Goal: Information Seeking & Learning: Learn about a topic

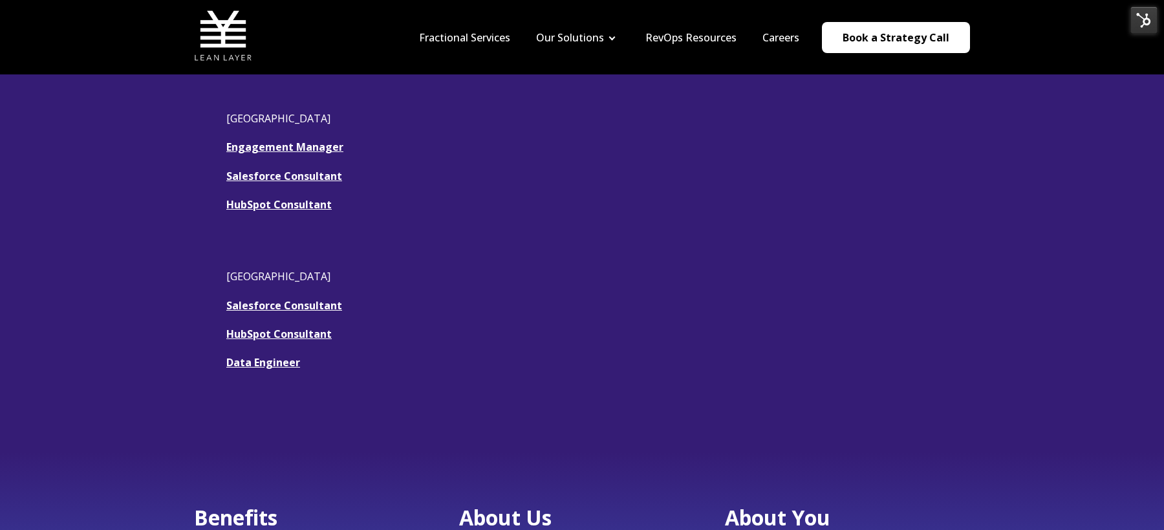
scroll to position [341, 0]
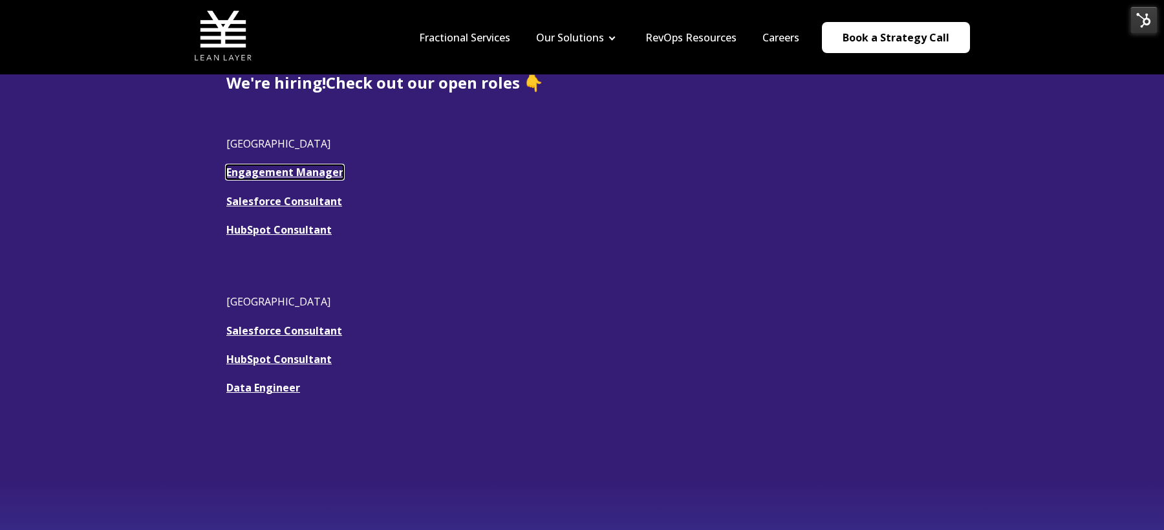
click at [269, 168] on link "Engagement Manager" at bounding box center [284, 172] width 117 height 14
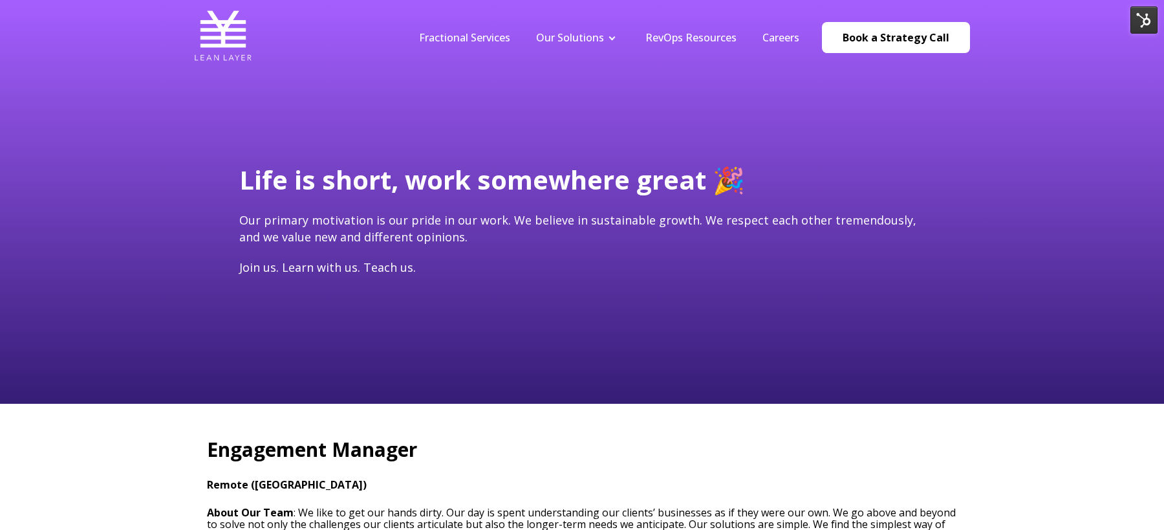
type input "[EMAIL_ADDRESS][DOMAIN_NAME]"
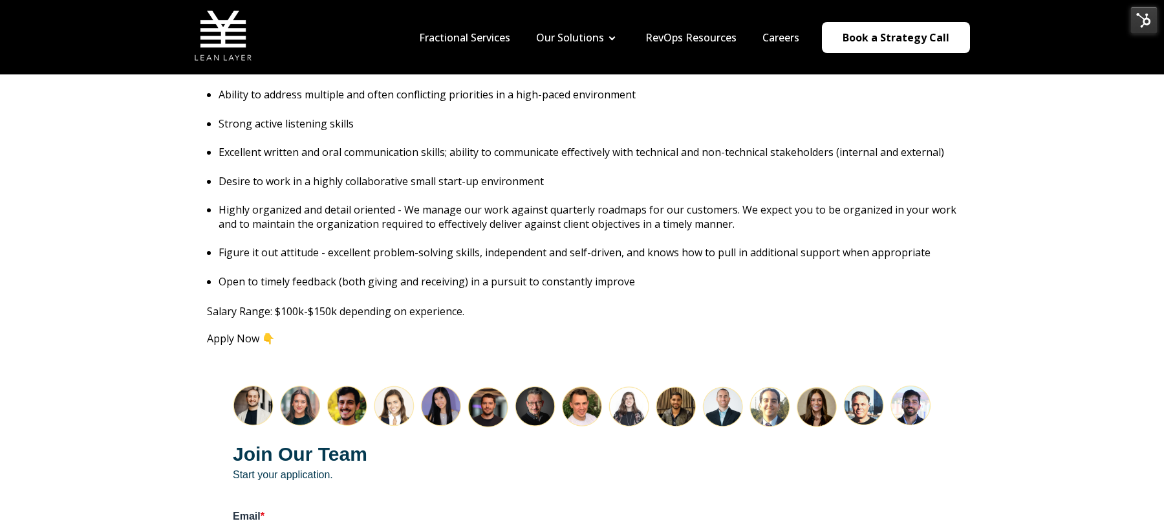
scroll to position [1395, 0]
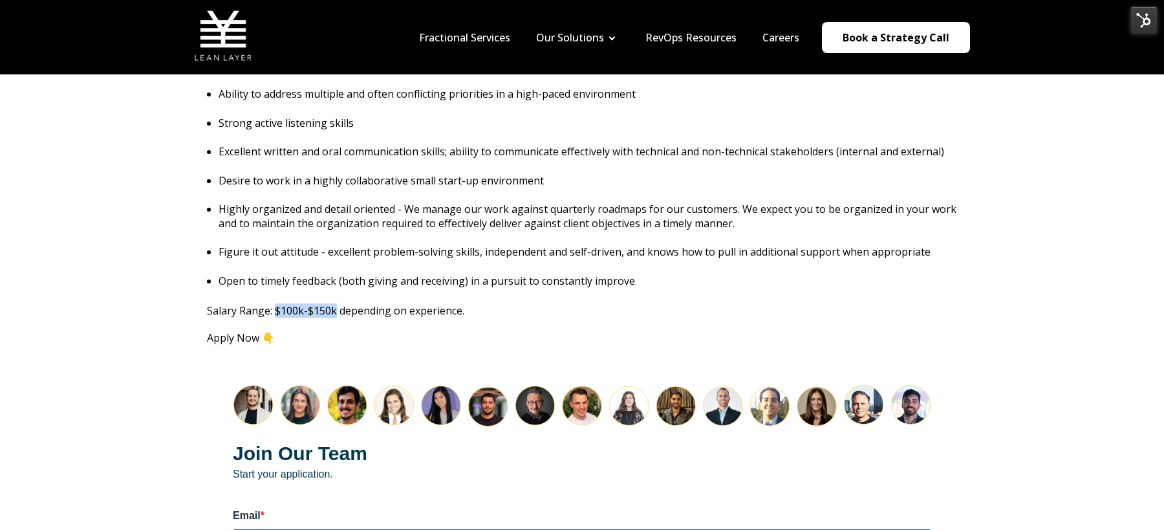
drag, startPoint x: 336, startPoint y: 296, endPoint x: 276, endPoint y: 300, distance: 60.2
click at [276, 303] on p "Salary Range: $100k-$150k depending on experience." at bounding box center [582, 310] width 750 height 14
copy p "$100k-$150k"
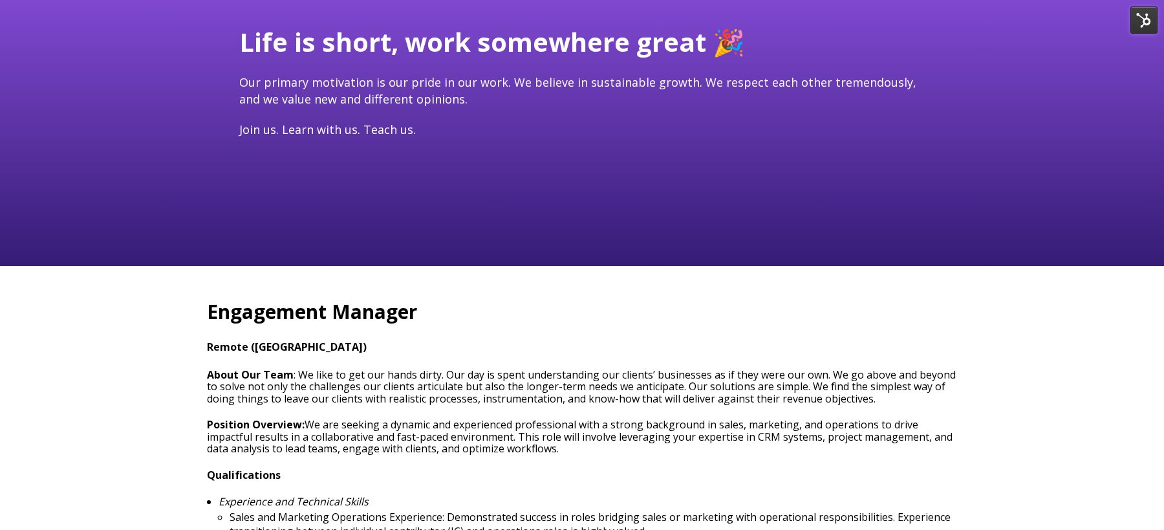
scroll to position [0, 0]
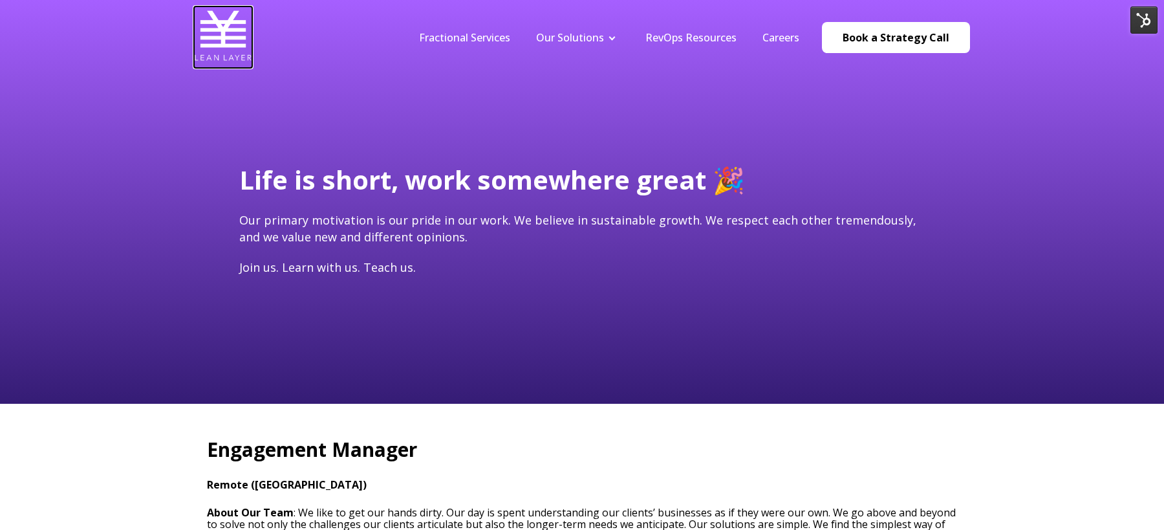
click at [233, 40] on img at bounding box center [223, 35] width 58 height 58
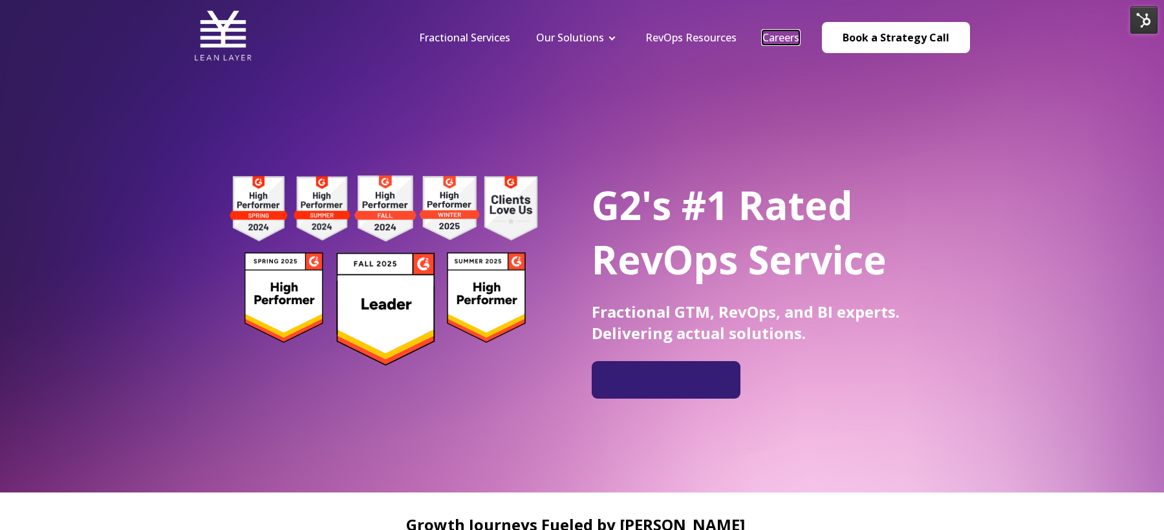
click at [776, 32] on link "Careers" at bounding box center [781, 37] width 37 height 14
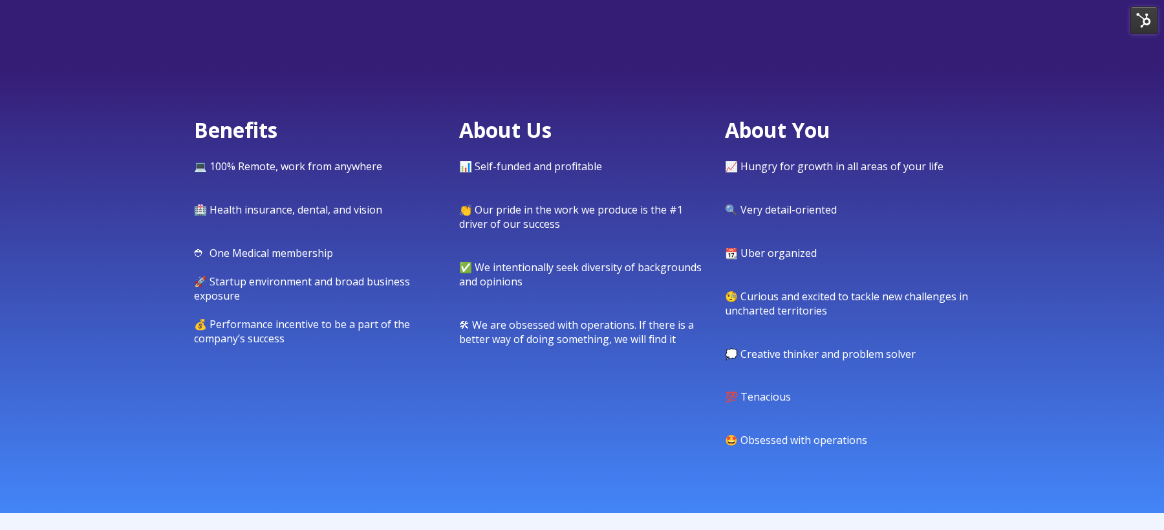
scroll to position [765, 0]
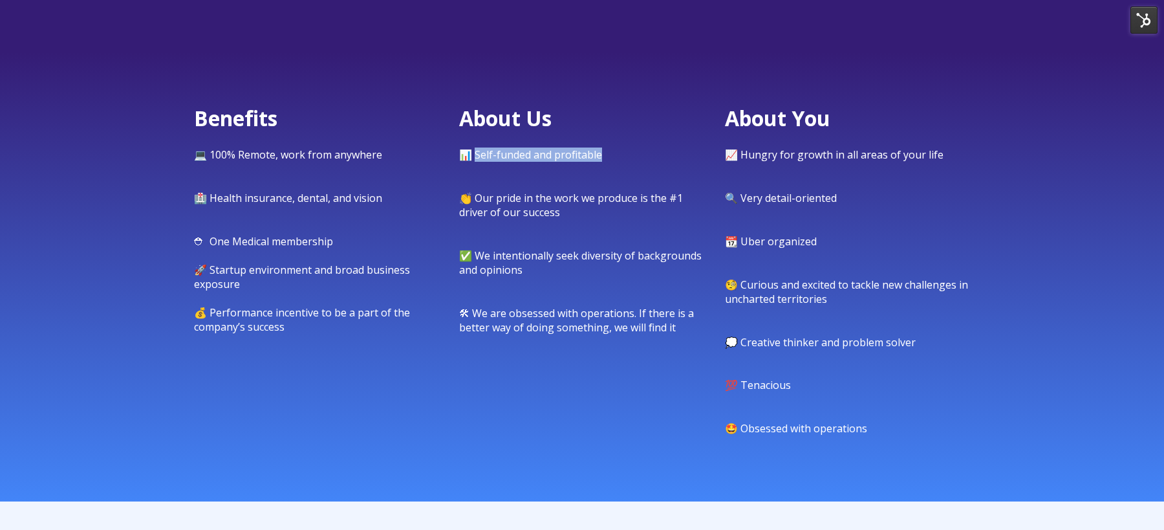
drag, startPoint x: 473, startPoint y: 157, endPoint x: 596, endPoint y: 157, distance: 123.6
click at [596, 157] on span "📊 Self-funded and profitable" at bounding box center [530, 154] width 143 height 14
copy span "elf-funded and profitable"
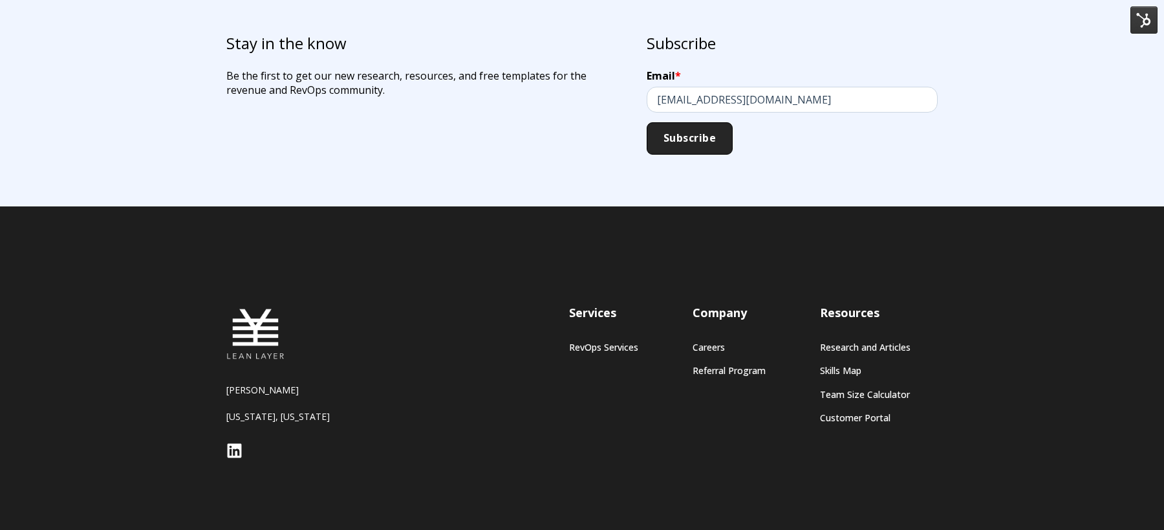
scroll to position [1288, 0]
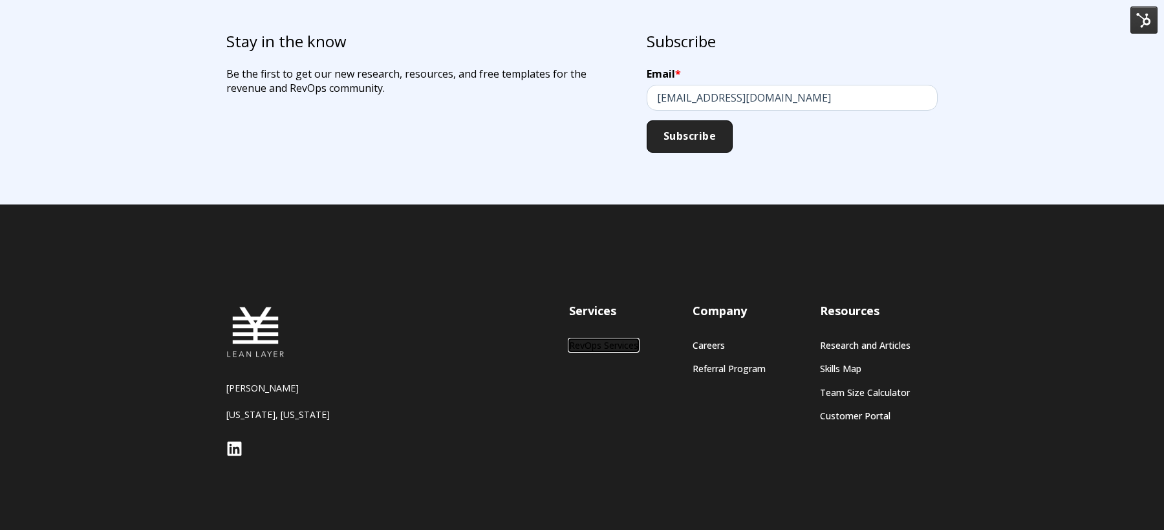
click at [619, 345] on link "RevOps Services" at bounding box center [603, 345] width 69 height 11
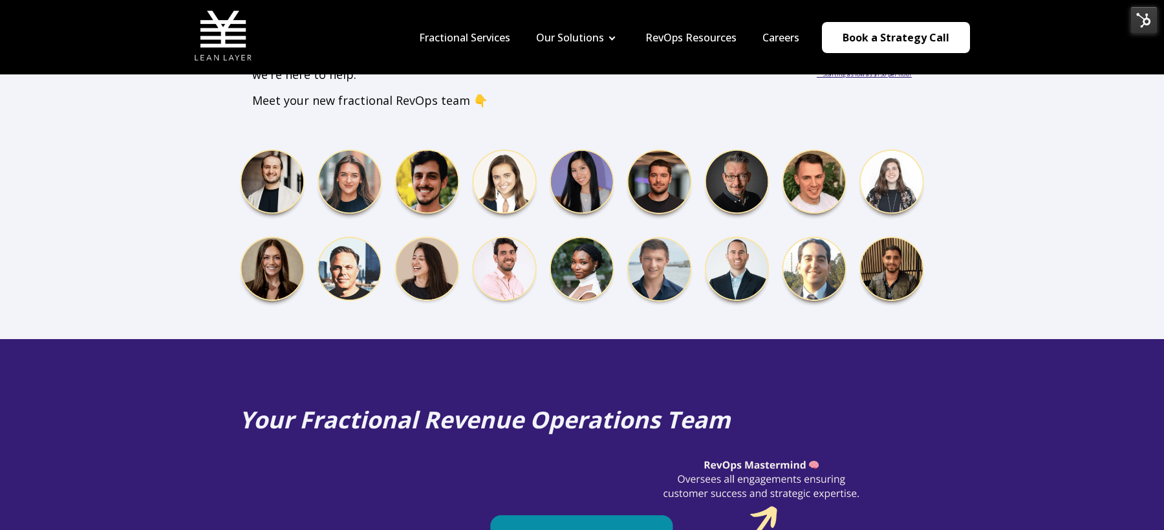
scroll to position [141, 0]
